Goal: Transaction & Acquisition: Book appointment/travel/reservation

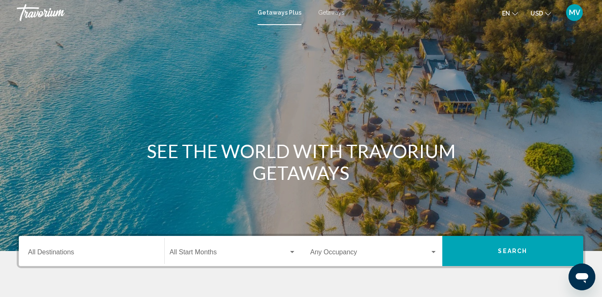
click at [330, 13] on span "Getaways" at bounding box center [331, 12] width 26 height 7
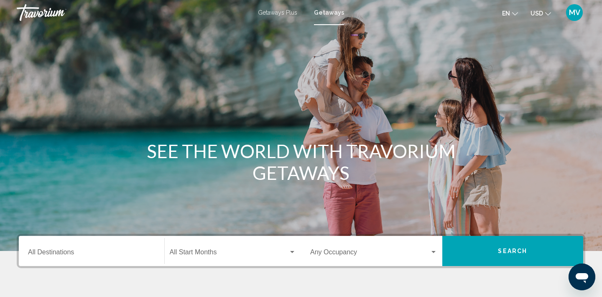
click at [53, 253] on input "Destination All Destinations" at bounding box center [91, 254] width 127 height 8
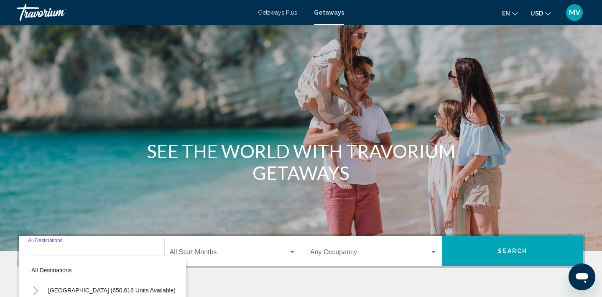
scroll to position [157, 0]
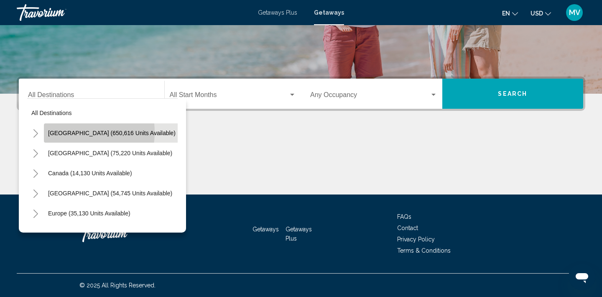
click at [74, 132] on span "[GEOGRAPHIC_DATA] (650,616 units available)" at bounding box center [112, 133] width 128 height 7
type input "**********"
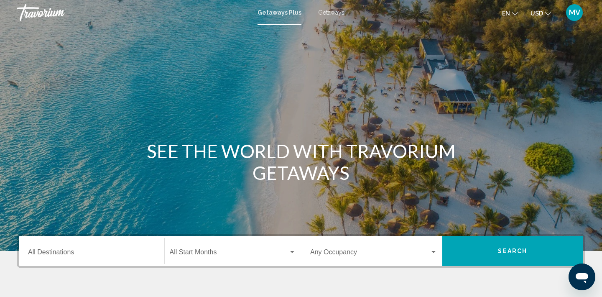
click at [43, 249] on div "Destination All Destinations" at bounding box center [91, 251] width 127 height 26
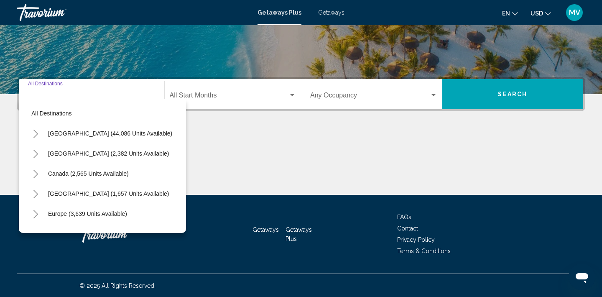
scroll to position [157, 0]
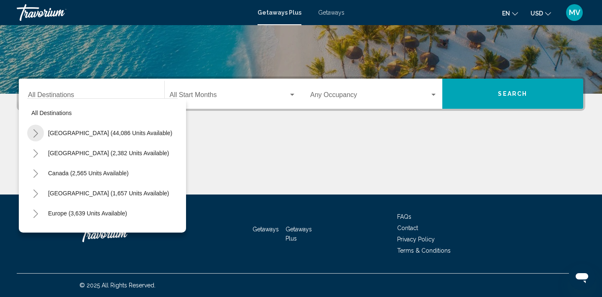
click at [36, 133] on icon "Toggle United States (44,086 units available)" at bounding box center [36, 133] width 6 height 8
click at [46, 193] on icon "Toggle California (2,632 units available)" at bounding box center [44, 193] width 6 height 8
click at [181, 204] on div "All destinations [GEOGRAPHIC_DATA] (44,086 units available) [US_STATE] (937 uni…" at bounding box center [102, 165] width 167 height 134
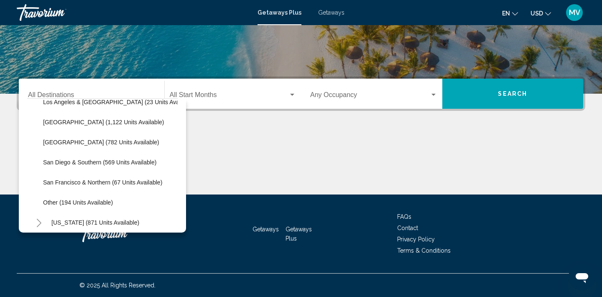
scroll to position [96, 5]
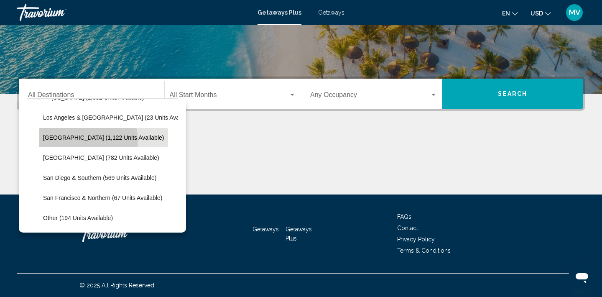
click at [87, 140] on span "[GEOGRAPHIC_DATA] (1,122 units available)" at bounding box center [103, 137] width 121 height 7
type input "**********"
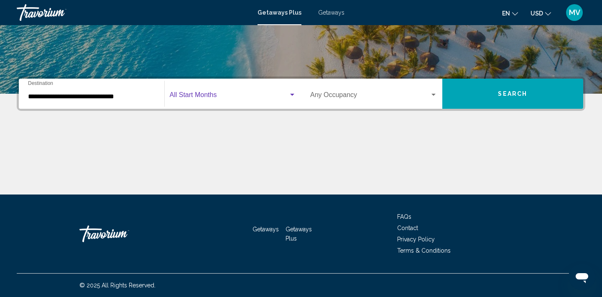
click at [191, 97] on span "Search widget" at bounding box center [229, 97] width 119 height 8
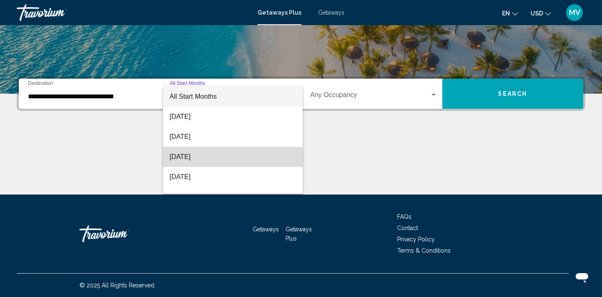
click at [181, 155] on span "[DATE]" at bounding box center [233, 157] width 127 height 20
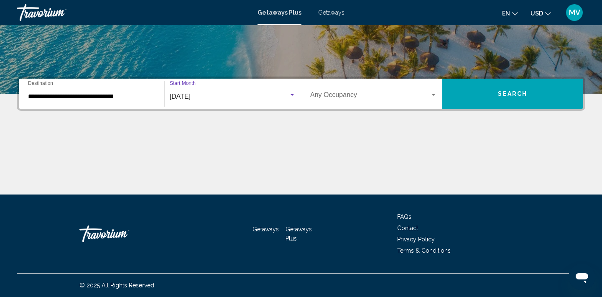
click at [188, 97] on span "[DATE]" at bounding box center [180, 96] width 21 height 7
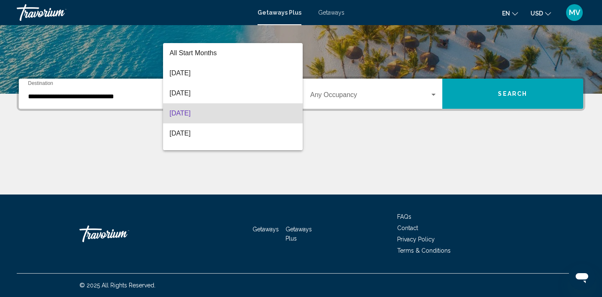
scroll to position [17, 0]
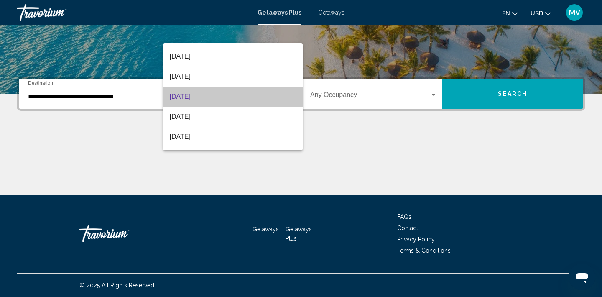
click at [188, 97] on span "[DATE]" at bounding box center [233, 97] width 127 height 20
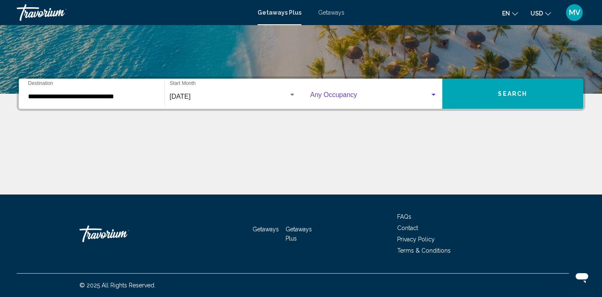
click at [327, 96] on span "Search widget" at bounding box center [370, 97] width 120 height 8
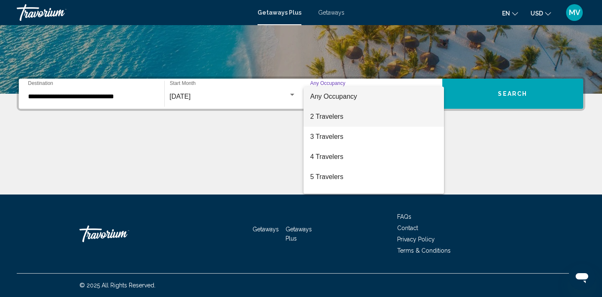
click at [326, 118] on span "2 Travelers" at bounding box center [373, 117] width 127 height 20
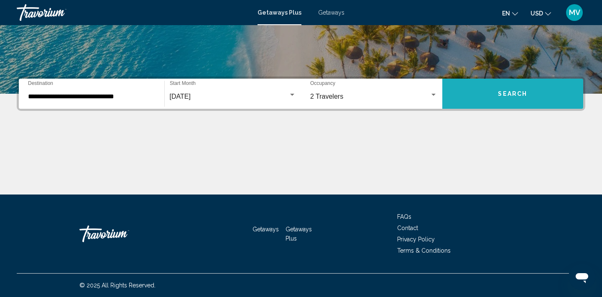
click at [511, 96] on span "Search" at bounding box center [512, 94] width 29 height 7
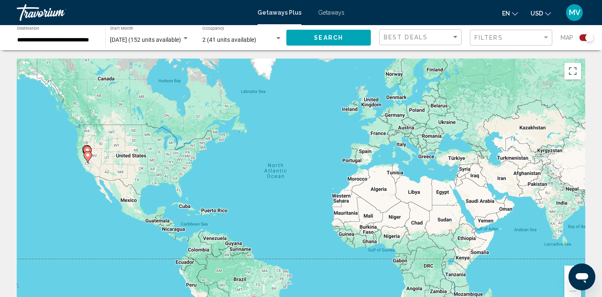
click at [587, 38] on div "Search widget" at bounding box center [589, 37] width 8 height 8
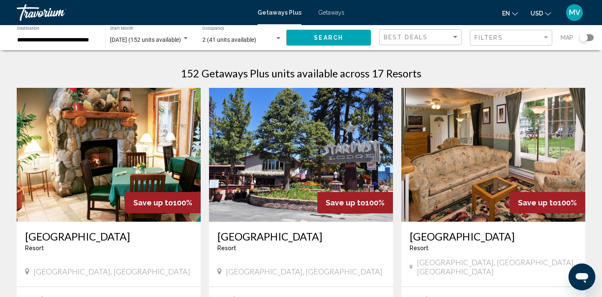
click at [587, 38] on div "Search widget" at bounding box center [583, 37] width 8 height 8
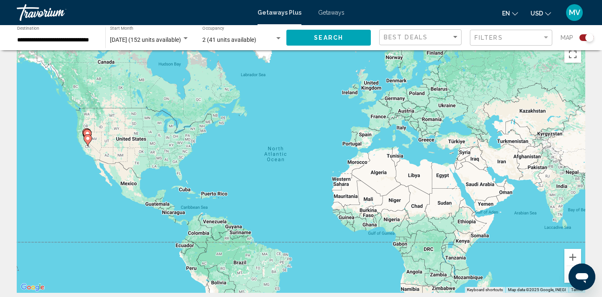
scroll to position [33, 0]
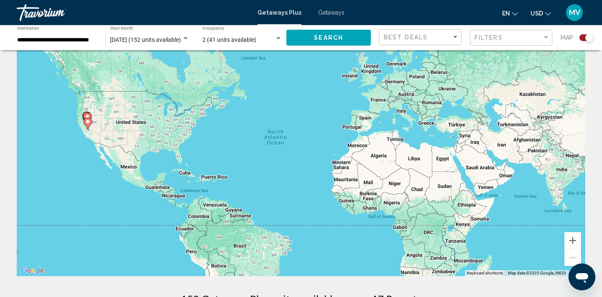
click at [589, 39] on div "Search widget" at bounding box center [589, 37] width 8 height 8
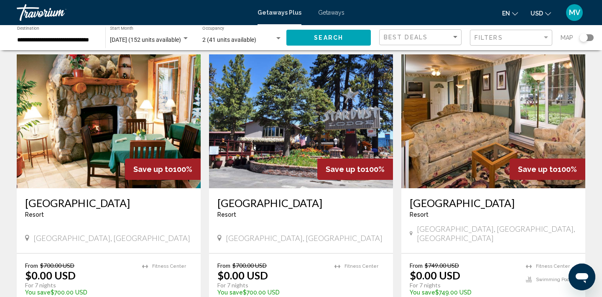
click at [533, 211] on div "Resort - This is an adults only resort" at bounding box center [493, 214] width 167 height 7
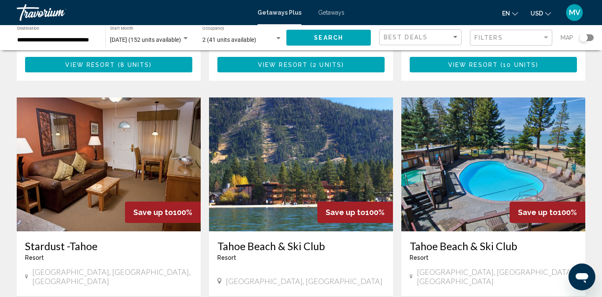
scroll to position [268, 0]
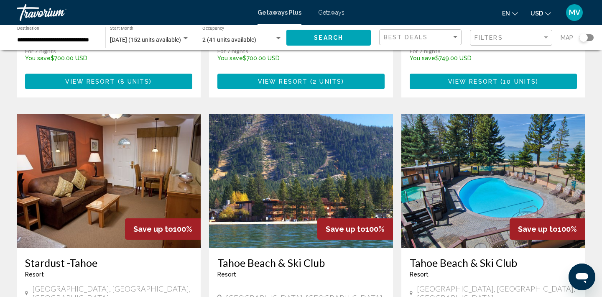
click at [332, 171] on img "Main content" at bounding box center [301, 181] width 184 height 134
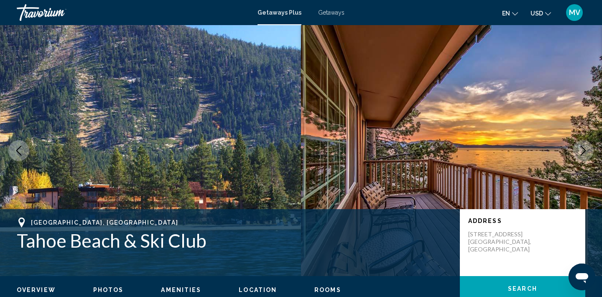
click at [422, 131] on img "Main content" at bounding box center [451, 150] width 301 height 251
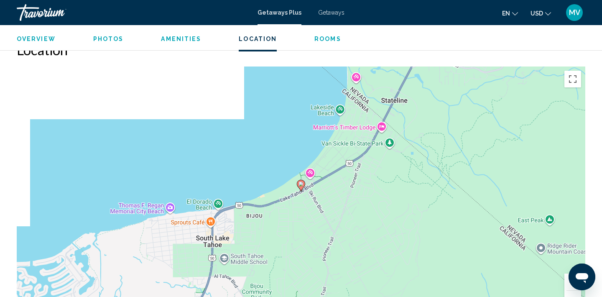
scroll to position [1003, 0]
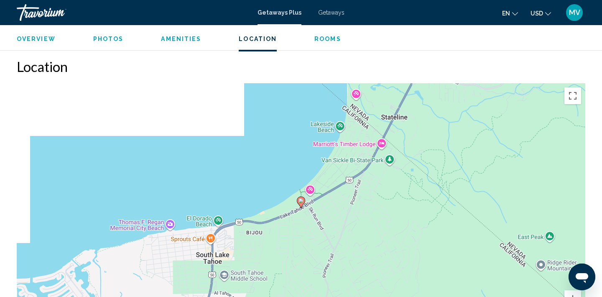
click at [302, 198] on image "Main content" at bounding box center [301, 200] width 5 height 5
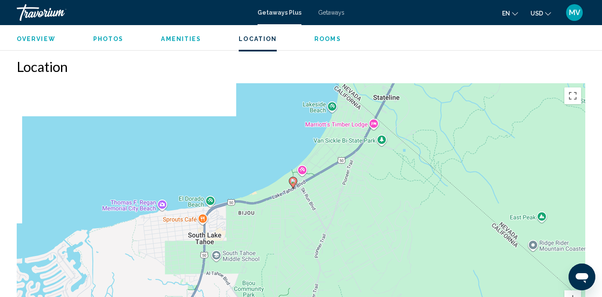
drag, startPoint x: 302, startPoint y: 191, endPoint x: 294, endPoint y: 170, distance: 22.0
click at [294, 179] on image "Main content" at bounding box center [293, 181] width 5 height 5
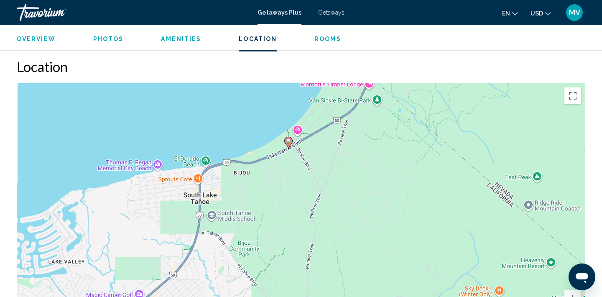
drag, startPoint x: 294, startPoint y: 170, endPoint x: 289, endPoint y: 129, distance: 41.3
click at [289, 137] on g "Main content" at bounding box center [288, 143] width 8 height 12
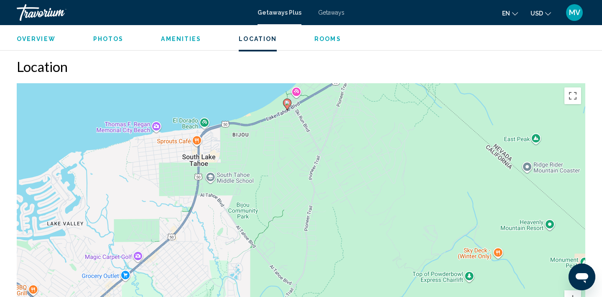
drag, startPoint x: 289, startPoint y: 129, endPoint x: 288, endPoint y: 90, distance: 39.3
click at [288, 99] on icon "Main content" at bounding box center [287, 104] width 8 height 11
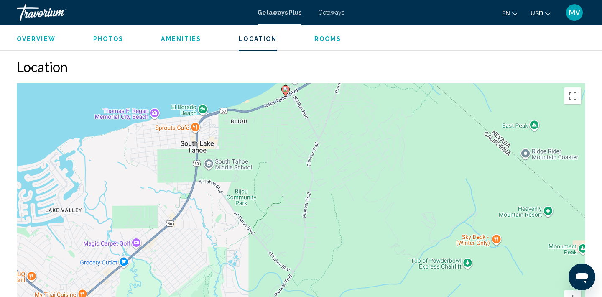
drag, startPoint x: 288, startPoint y: 90, endPoint x: 286, endPoint y: 76, distance: 14.3
click at [286, 85] on gmp-advanced-marker "Main content" at bounding box center [285, 91] width 8 height 13
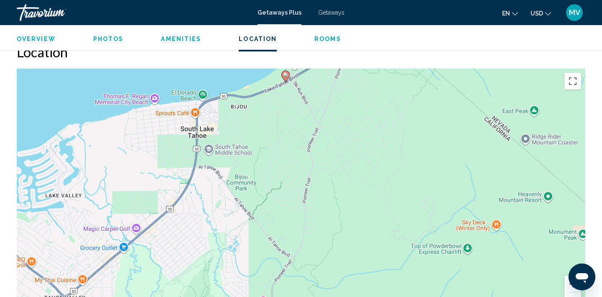
scroll to position [1001, 0]
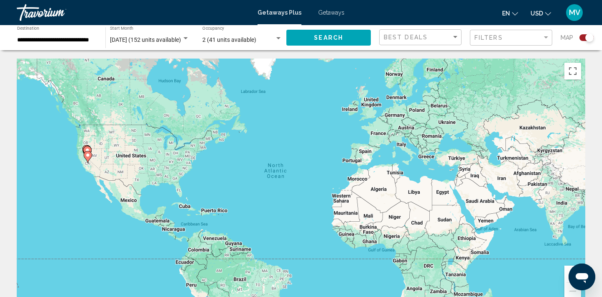
click at [589, 36] on div "Search widget" at bounding box center [589, 37] width 8 height 8
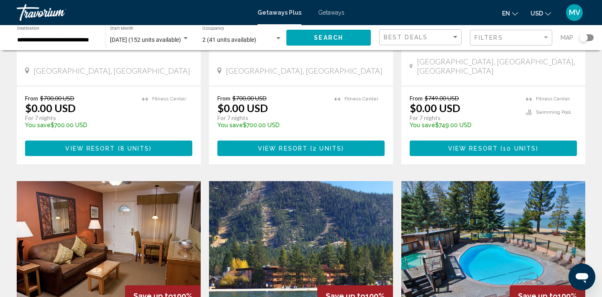
scroll to position [234, 0]
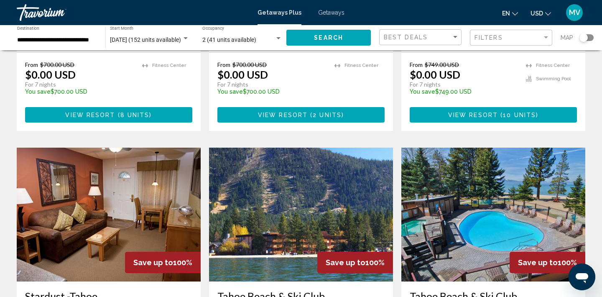
click at [299, 174] on img "Main content" at bounding box center [301, 215] width 184 height 134
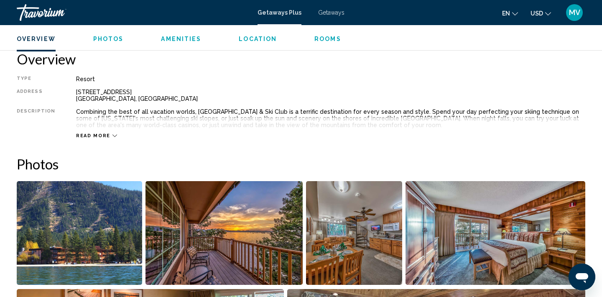
scroll to position [301, 0]
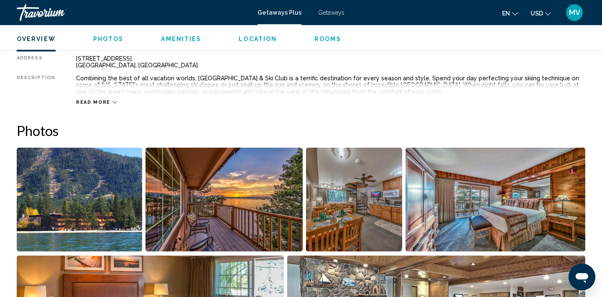
click at [54, 212] on img "Open full-screen image slider" at bounding box center [79, 200] width 125 height 104
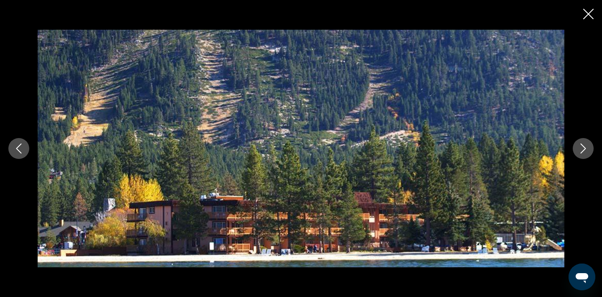
click at [19, 149] on icon "Previous image" at bounding box center [19, 148] width 10 height 10
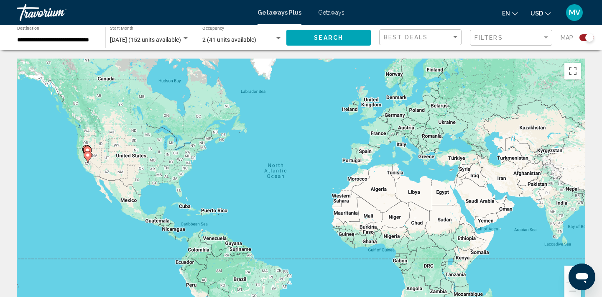
click at [590, 38] on div "Search widget" at bounding box center [589, 37] width 8 height 8
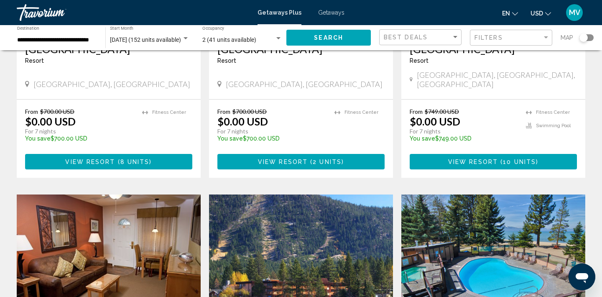
scroll to position [217, 0]
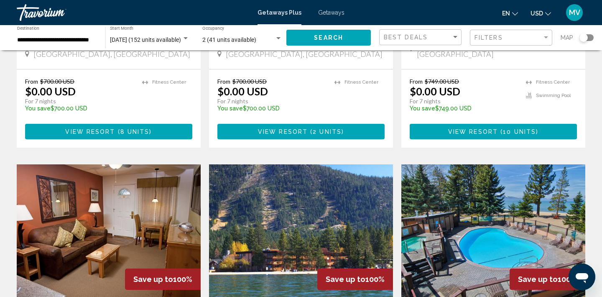
click at [330, 183] on img "Main content" at bounding box center [301, 231] width 184 height 134
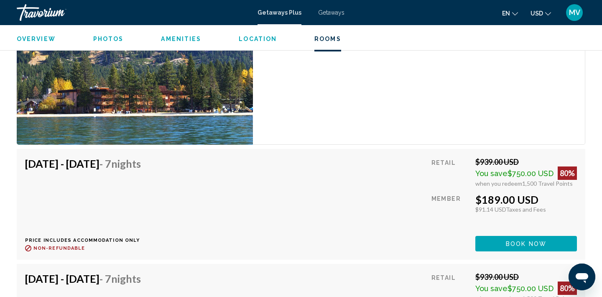
scroll to position [1472, 0]
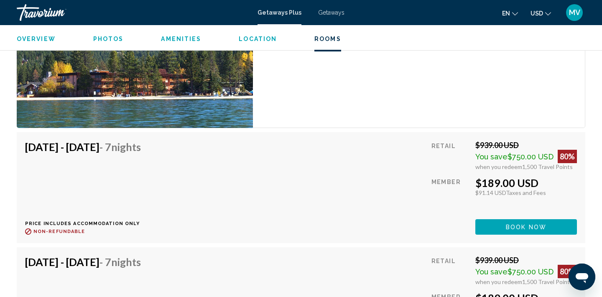
click at [513, 222] on button "Book now" at bounding box center [526, 226] width 102 height 15
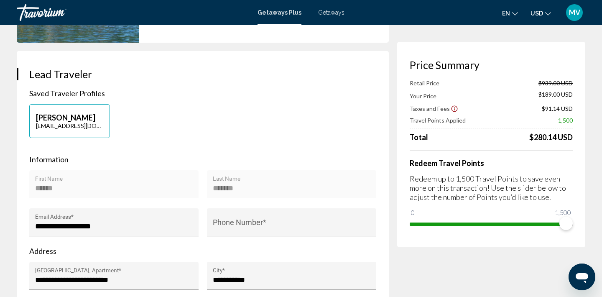
scroll to position [151, 0]
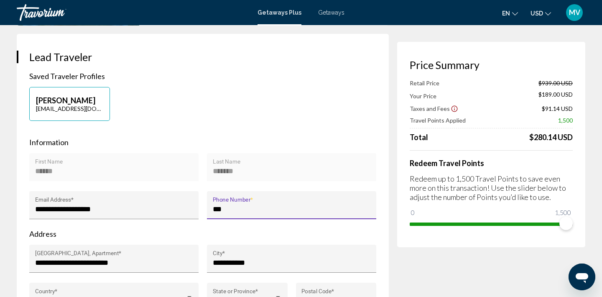
type input "**********"
click at [383, 274] on div "**********" at bounding box center [203, 191] width 372 height 314
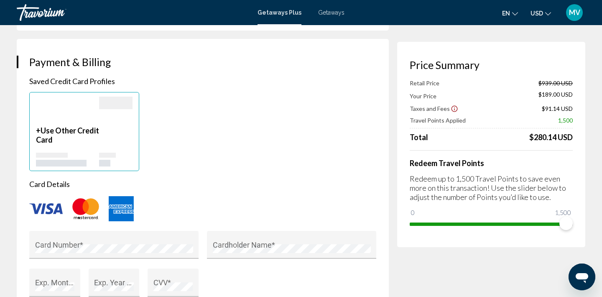
scroll to position [585, 0]
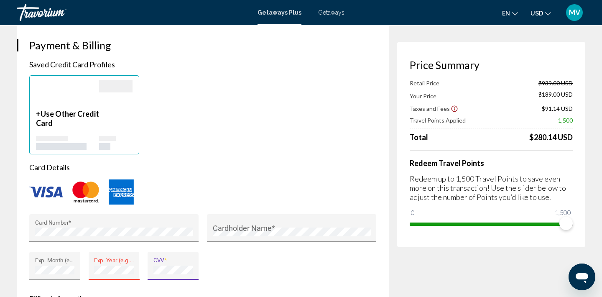
click at [223, 263] on div "Card Number * Cardholder Name * Exp. Month (e.g. "05") * Exp. Year (e.g. "2030"…" at bounding box center [202, 252] width 355 height 76
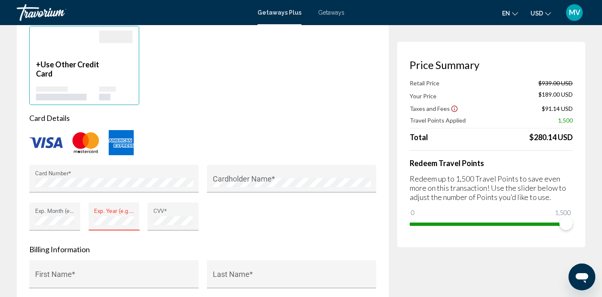
scroll to position [652, 0]
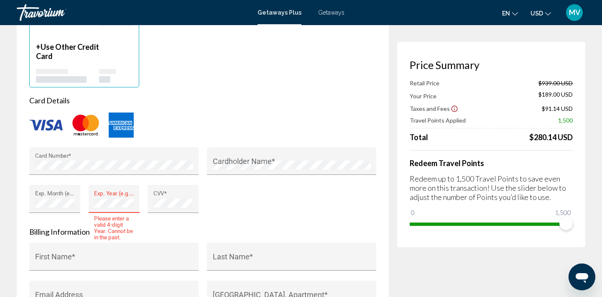
click at [92, 200] on div "Exp. Year (e.g. "2030") *" at bounding box center [114, 199] width 51 height 28
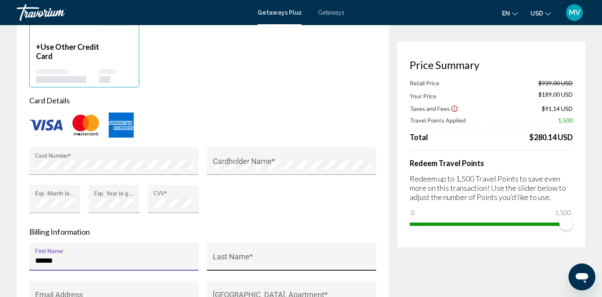
type input "******"
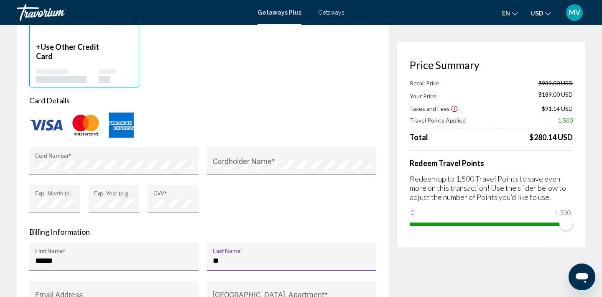
type input "*"
type input "*******"
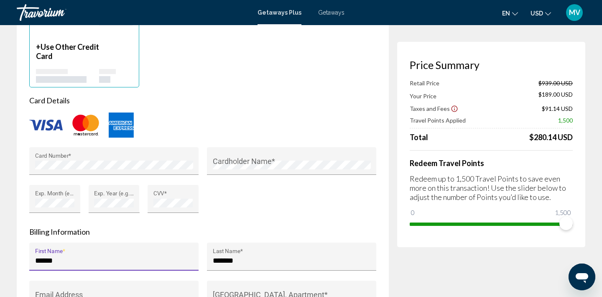
click at [41, 260] on input "******" at bounding box center [114, 260] width 158 height 8
click at [46, 262] on input "******" at bounding box center [114, 260] width 158 height 8
type input "******"
click at [381, 274] on div "Payment & Billing Saved Credit Card Profiles + Use Other Credit Card Card Detai…" at bounding box center [203, 188] width 372 height 467
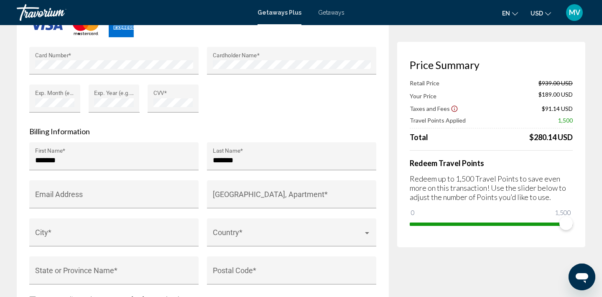
scroll to position [769, 0]
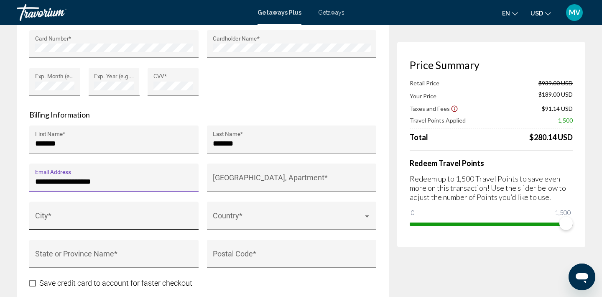
type input "**********"
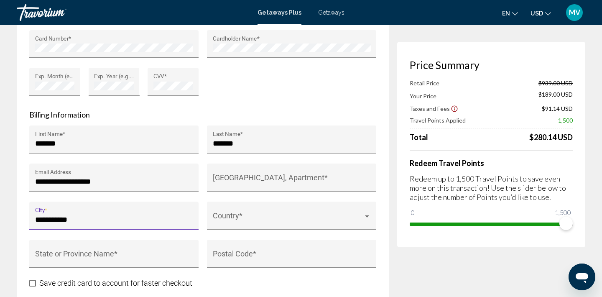
click at [36, 220] on input "**********" at bounding box center [114, 219] width 158 height 8
type input "**********"
click at [243, 217] on span "Main content" at bounding box center [288, 219] width 151 height 8
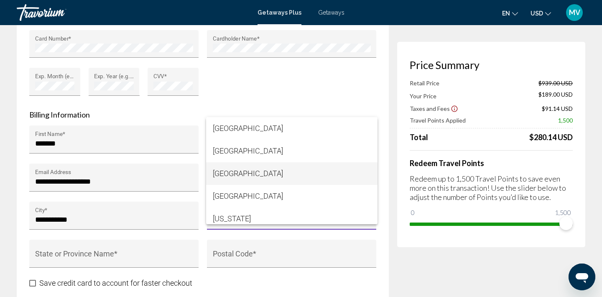
drag, startPoint x: 380, startPoint y: 127, endPoint x: 378, endPoint y: 176, distance: 49.4
click at [378, 176] on div at bounding box center [301, 148] width 602 height 297
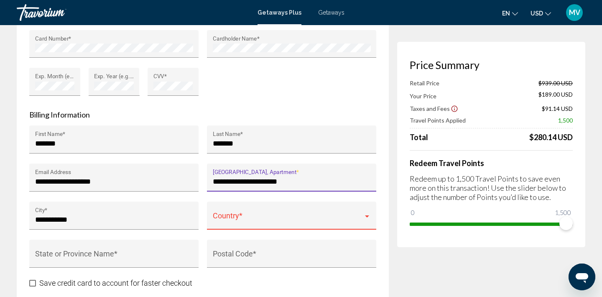
type input "**********"
click at [368, 217] on div "Main content" at bounding box center [367, 216] width 4 height 2
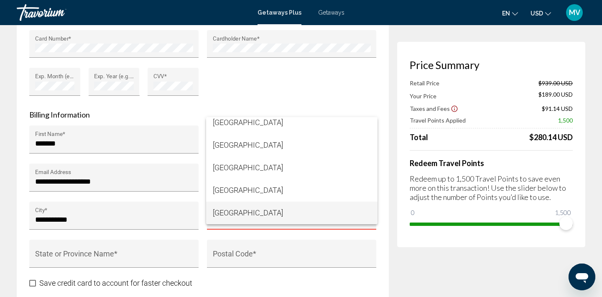
scroll to position [728, 0]
click at [46, 250] on div at bounding box center [301, 148] width 602 height 297
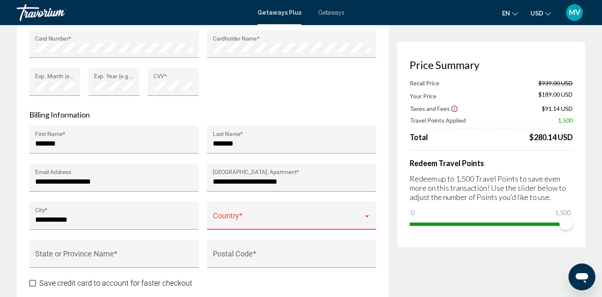
click at [46, 250] on div "State or Province Name *" at bounding box center [114, 256] width 158 height 22
type input "**********"
click at [367, 217] on div "Main content" at bounding box center [367, 216] width 4 height 2
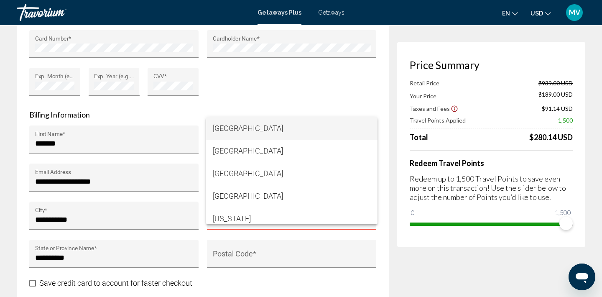
click at [284, 256] on div at bounding box center [301, 148] width 602 height 297
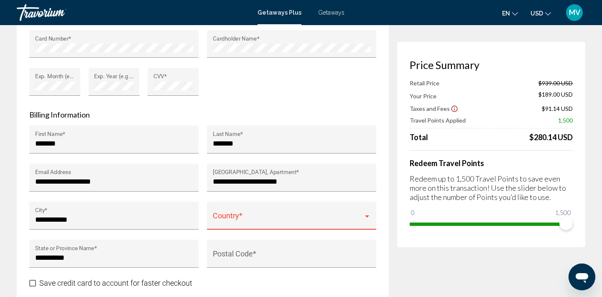
click at [257, 216] on span "Main content" at bounding box center [288, 219] width 151 height 8
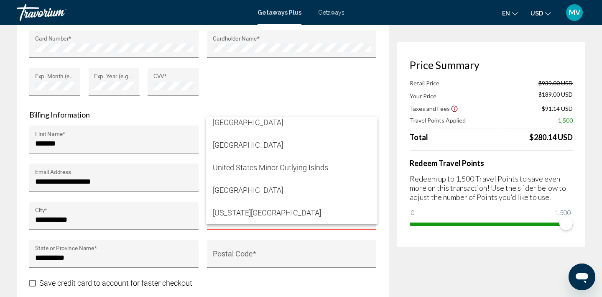
scroll to position [5469, 0]
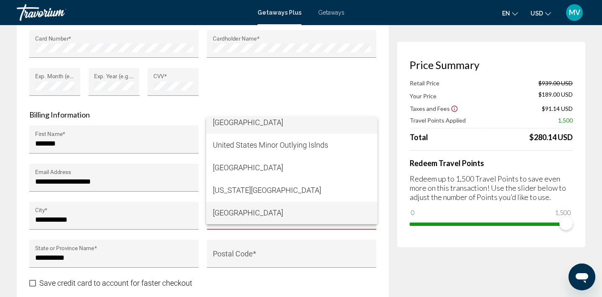
click at [248, 124] on span "[GEOGRAPHIC_DATA]" at bounding box center [292, 122] width 158 height 23
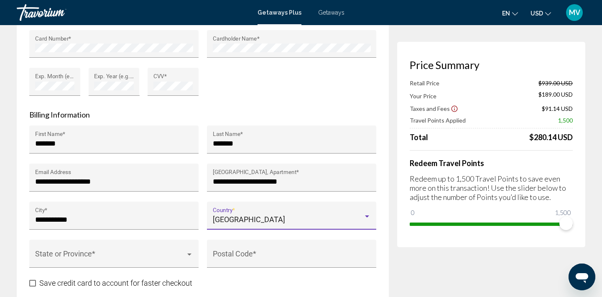
scroll to position [5464, 0]
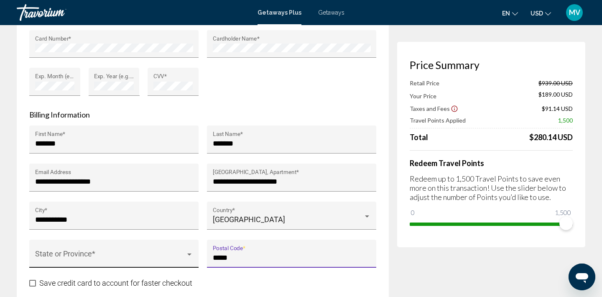
type input "*****"
click at [95, 253] on mat-select "Main content" at bounding box center [114, 257] width 158 height 8
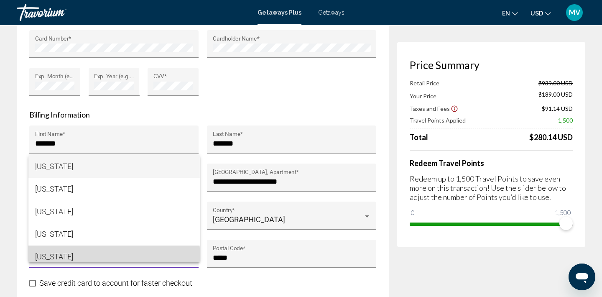
click at [64, 258] on span "[US_STATE]" at bounding box center [114, 256] width 158 height 23
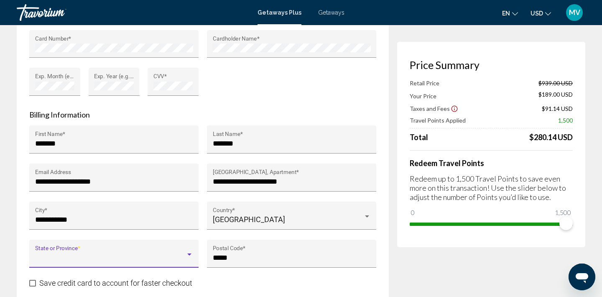
scroll to position [6, 0]
click at [334, 276] on div "***** Postal Code *" at bounding box center [291, 259] width 169 height 38
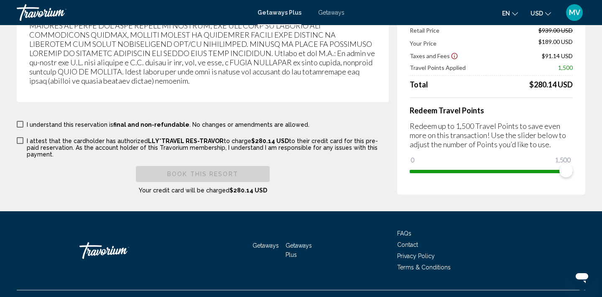
scroll to position [1523, 0]
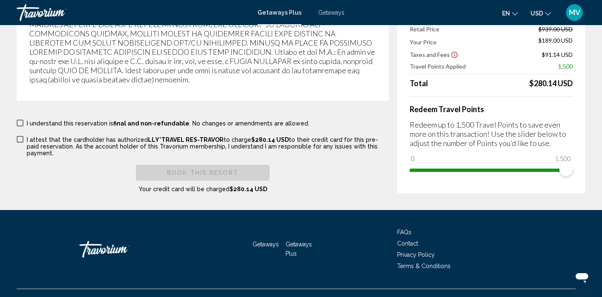
click at [21, 120] on span "Main content" at bounding box center [20, 123] width 7 height 7
click at [20, 136] on span "Main content" at bounding box center [20, 139] width 7 height 7
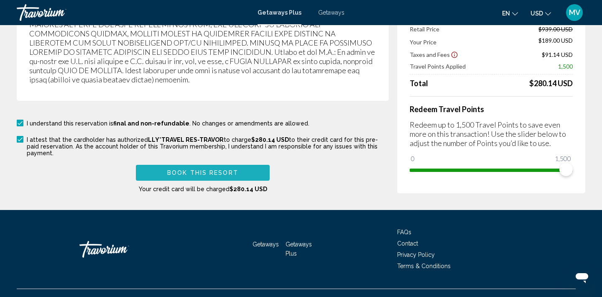
click at [168, 170] on span "Book this Resort" at bounding box center [202, 173] width 71 height 7
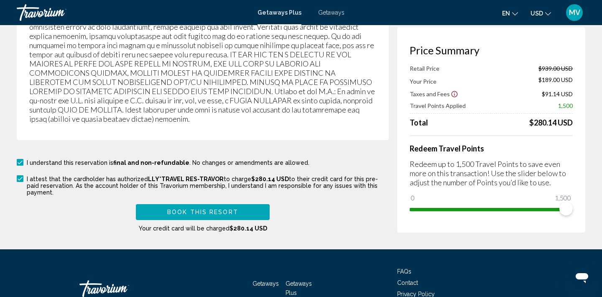
scroll to position [0, 0]
